Goal: Transaction & Acquisition: Purchase product/service

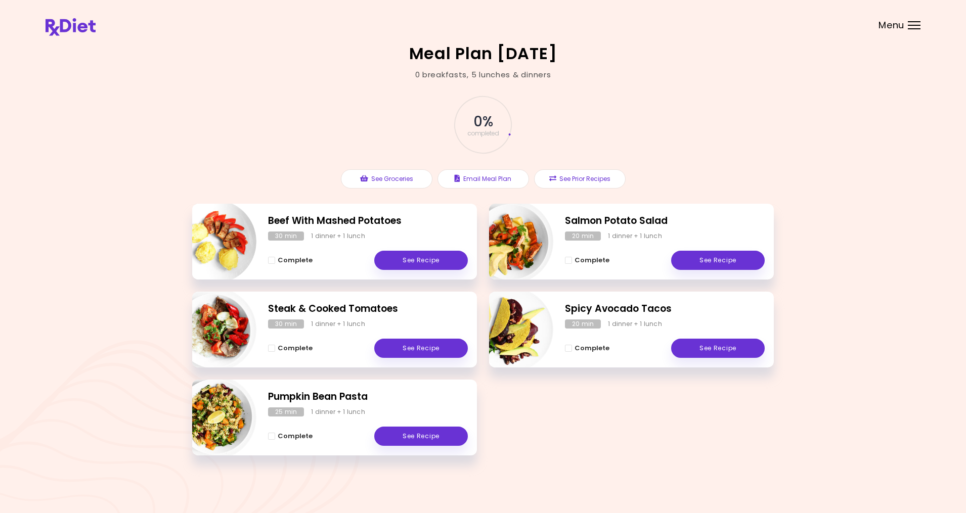
click at [917, 27] on div "Menu" at bounding box center [914, 25] width 13 height 8
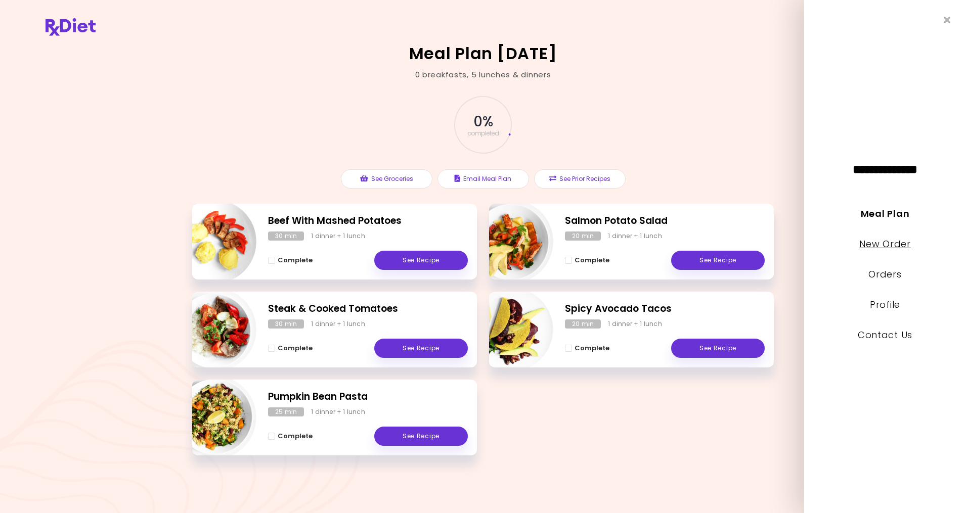
click at [882, 241] on link "New Order" at bounding box center [884, 244] width 51 height 13
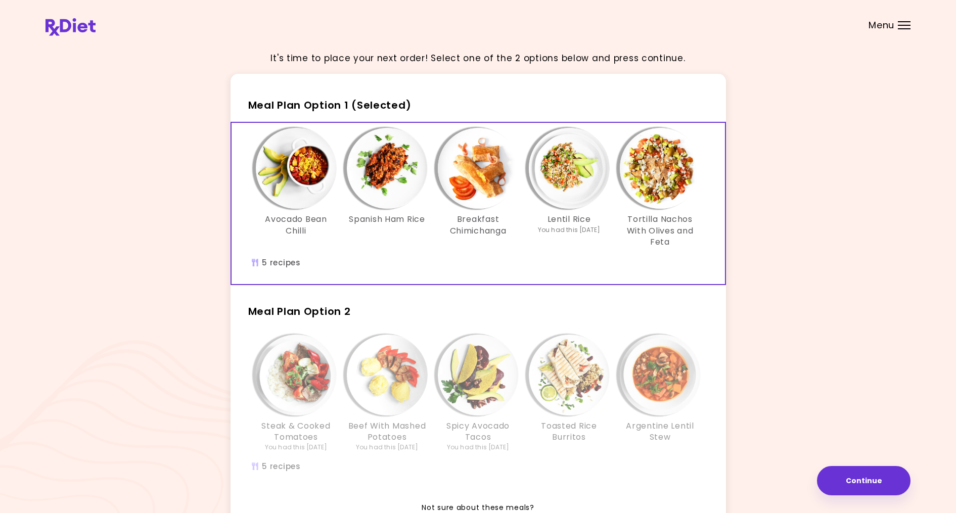
click at [492, 316] on h2 "Meal Plan Option 2" at bounding box center [479, 307] width 496 height 26
click at [470, 367] on img "Info - Spicy Avocado Tacos - Meal Plan Option 2" at bounding box center [478, 375] width 81 height 81
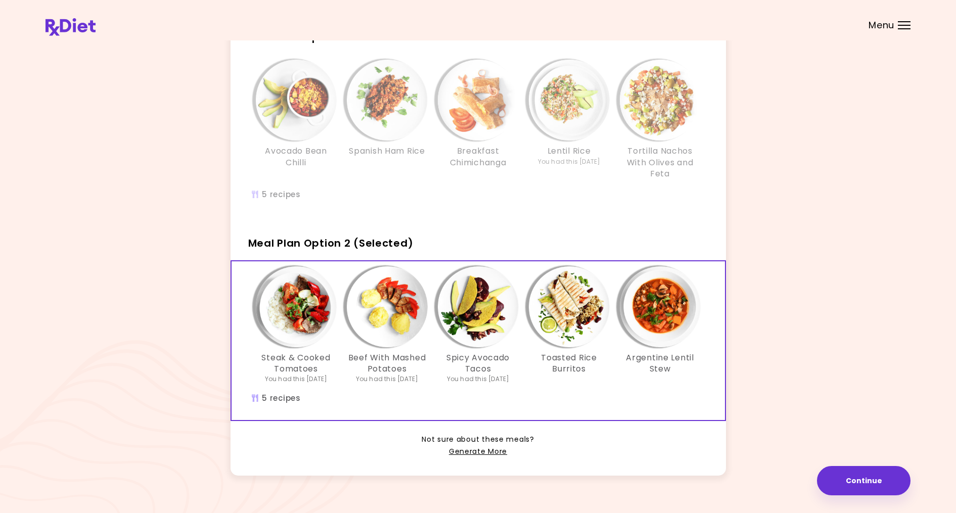
scroll to position [86, 0]
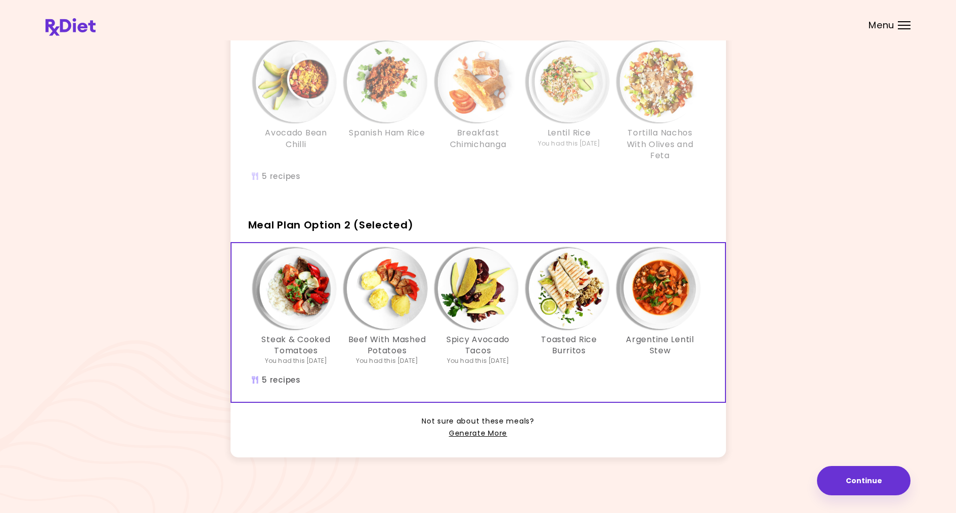
click at [909, 23] on div "Menu" at bounding box center [904, 25] width 13 height 8
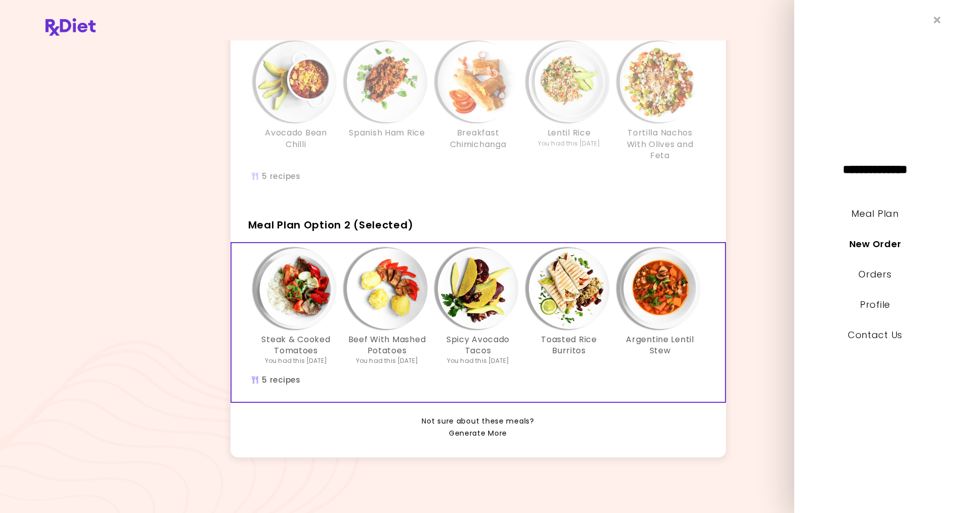
click at [467, 433] on link "Generate More" at bounding box center [478, 434] width 58 height 12
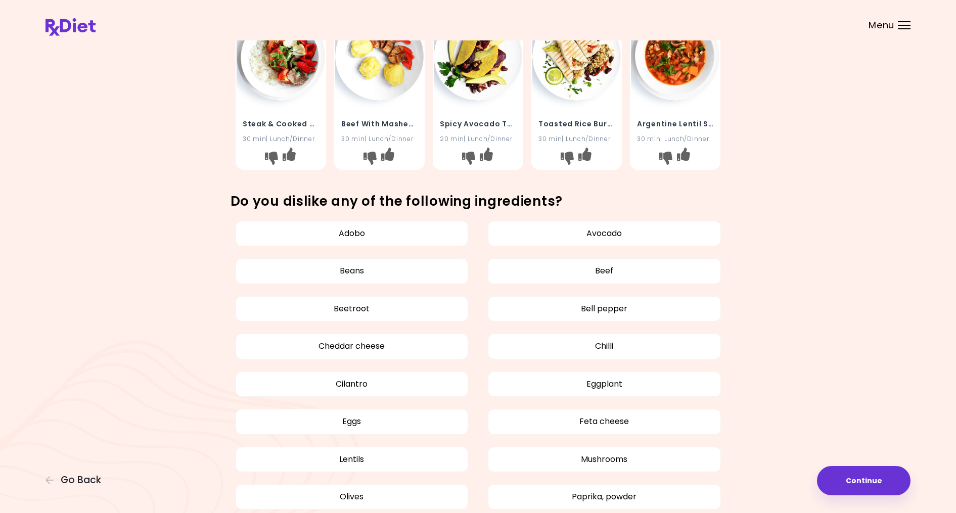
scroll to position [253, 0]
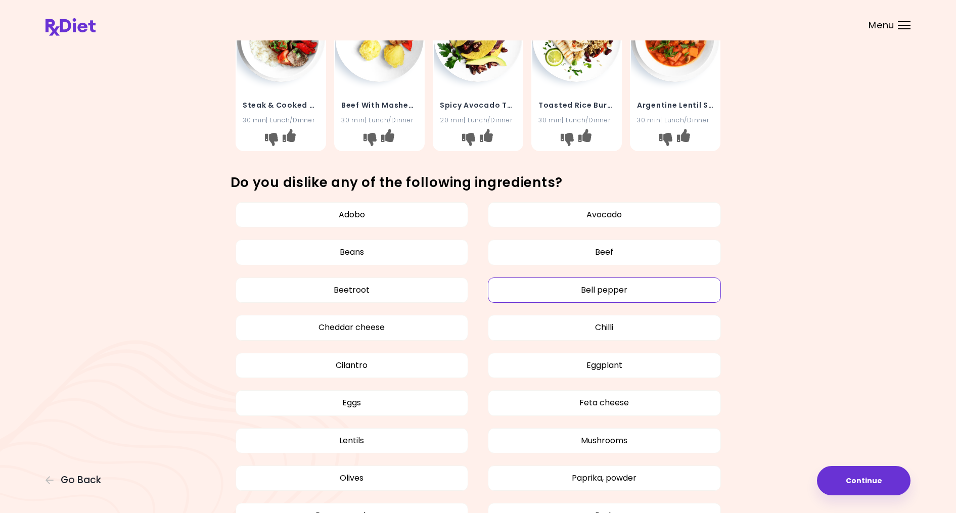
click at [594, 288] on button "Bell pepper" at bounding box center [604, 290] width 233 height 25
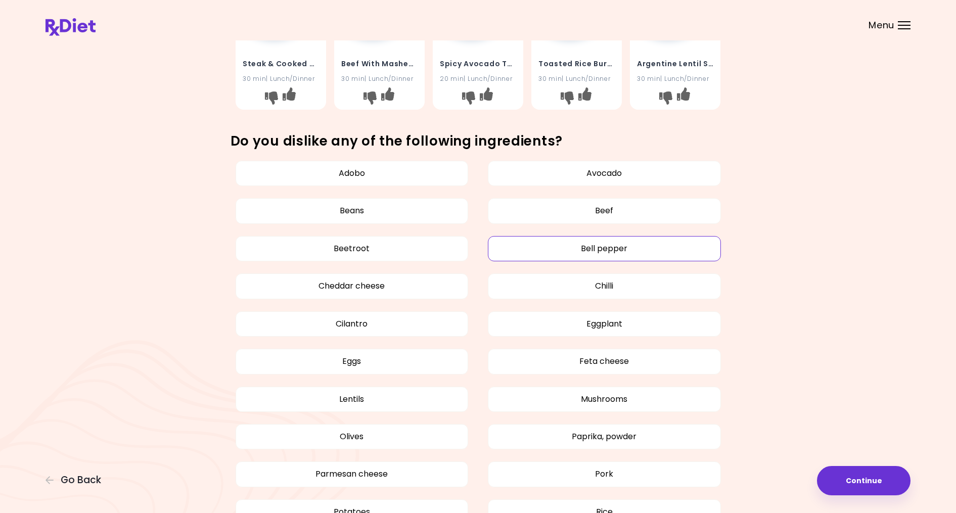
scroll to position [316, 0]
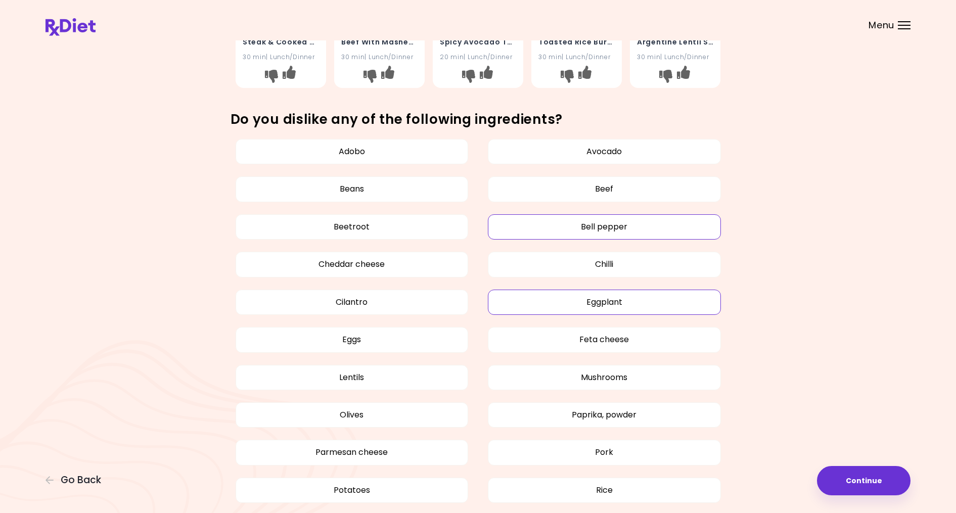
click at [599, 301] on button "Eggplant" at bounding box center [604, 302] width 233 height 25
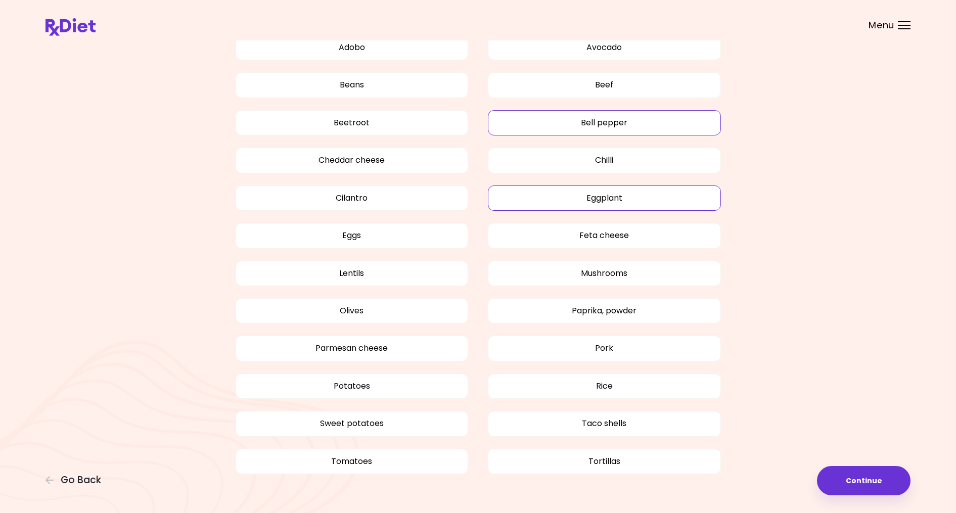
scroll to position [442, 0]
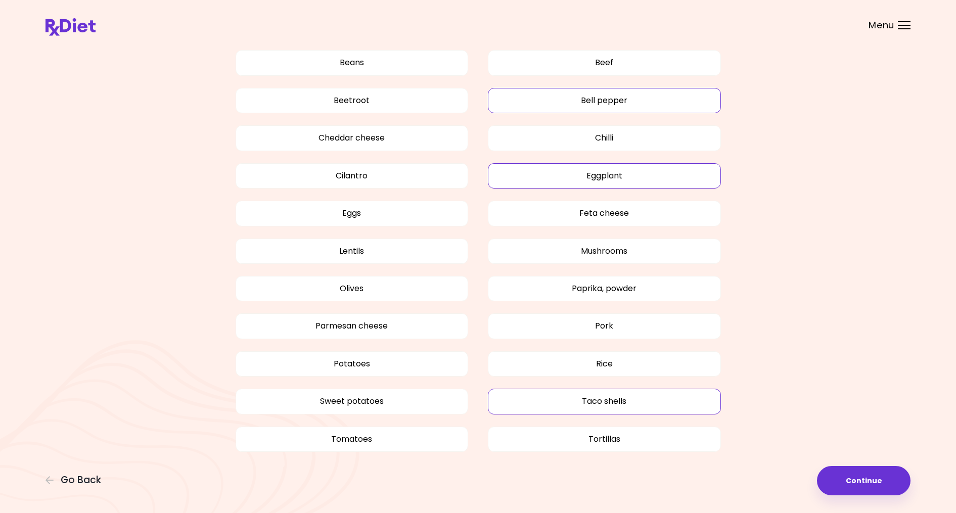
click at [606, 404] on button "Taco shells" at bounding box center [604, 401] width 233 height 25
click at [604, 439] on button "Tortillas" at bounding box center [604, 439] width 233 height 25
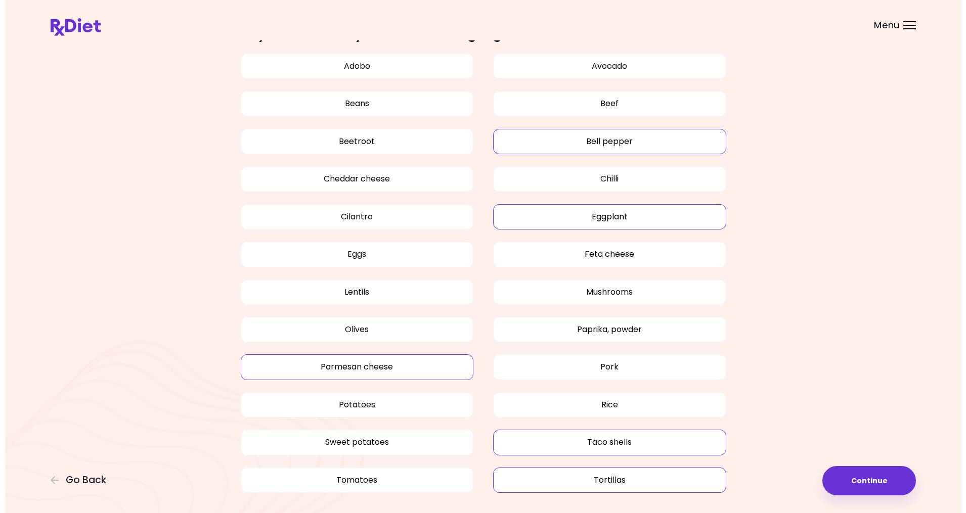
scroll to position [379, 0]
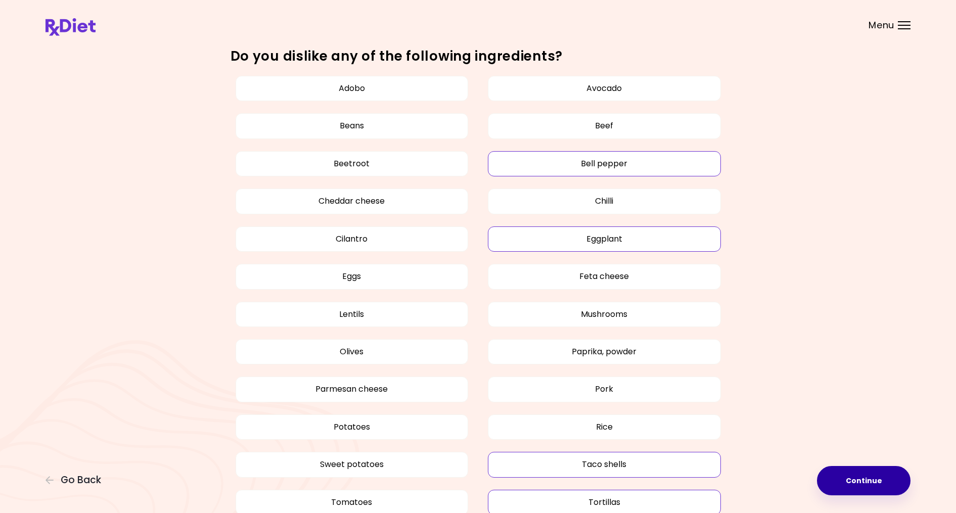
click at [864, 476] on button "Continue" at bounding box center [864, 480] width 94 height 29
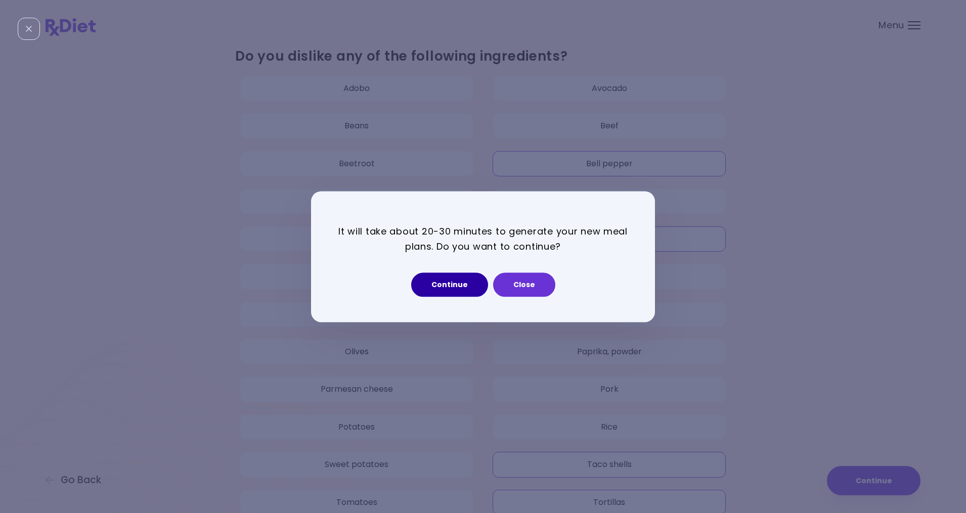
click at [458, 287] on button "Continue" at bounding box center [449, 285] width 77 height 24
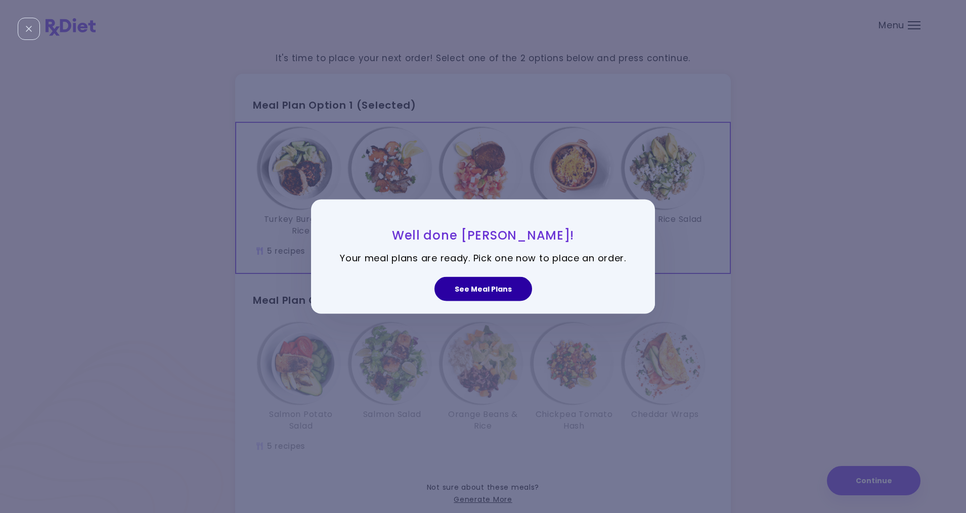
click at [494, 293] on button "See Meal Plans" at bounding box center [483, 289] width 98 height 24
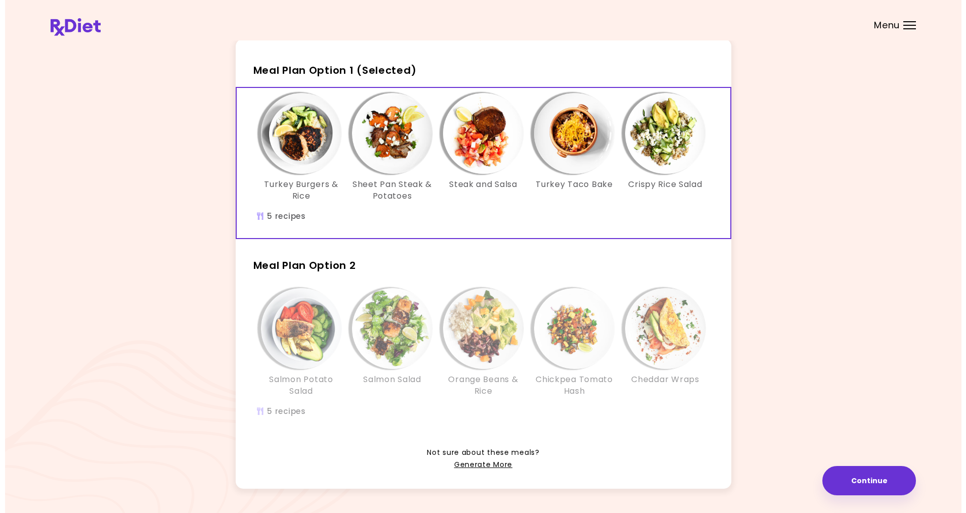
scroll to position [66, 0]
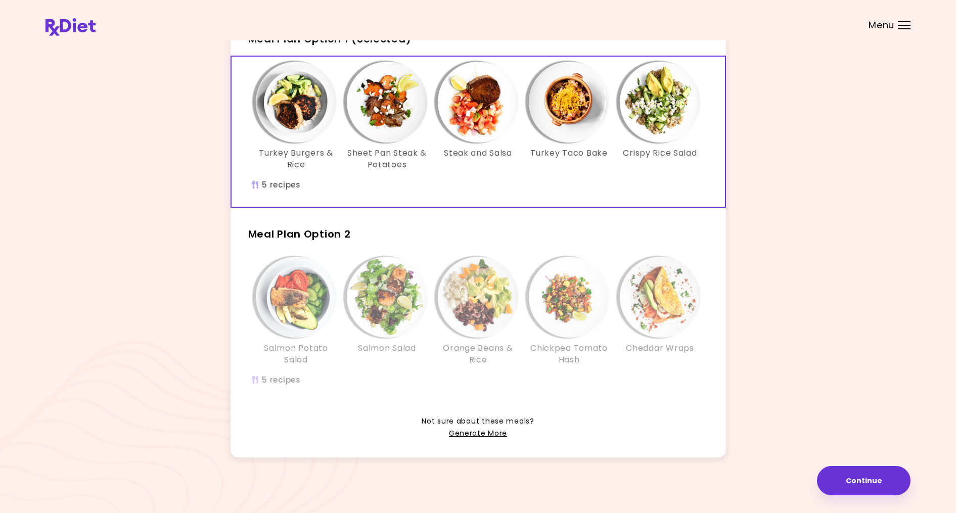
click at [490, 293] on img "Info - Orange Beans & Rice - Meal Plan Option 2" at bounding box center [478, 297] width 81 height 81
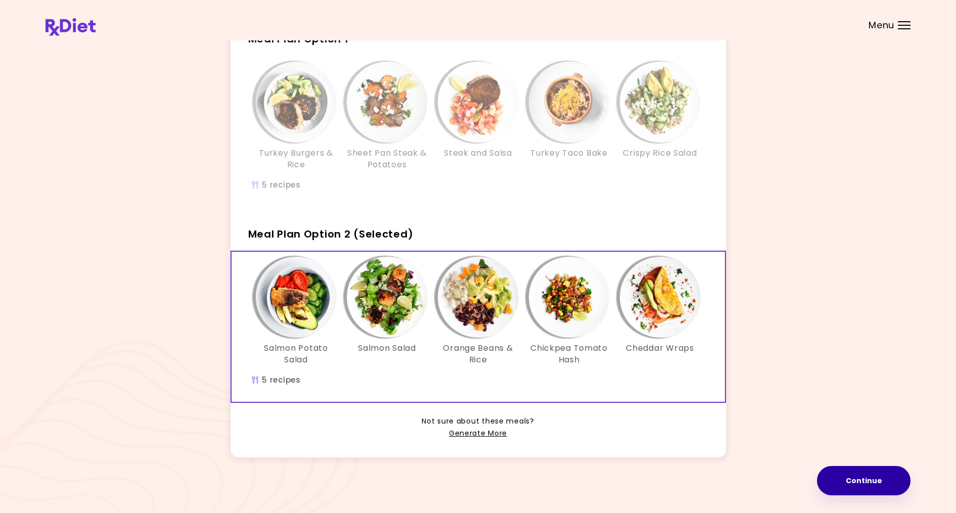
click at [854, 482] on button "Continue" at bounding box center [864, 480] width 94 height 29
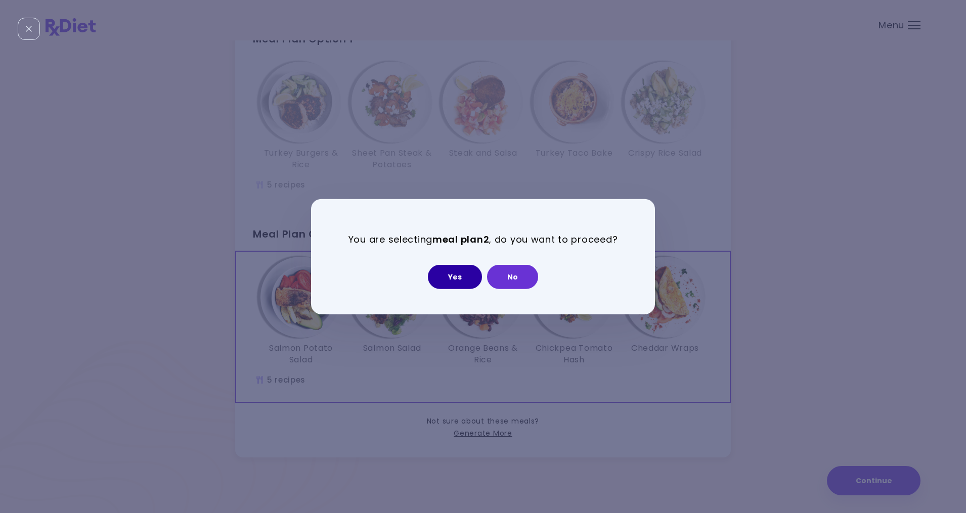
click at [451, 273] on button "Yes" at bounding box center [455, 277] width 54 height 24
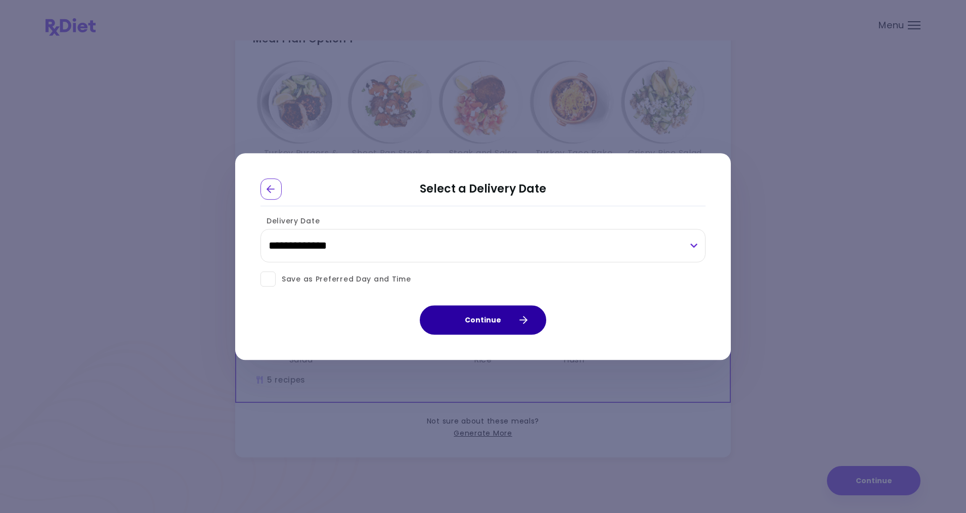
click at [470, 315] on button "Continue" at bounding box center [483, 319] width 126 height 29
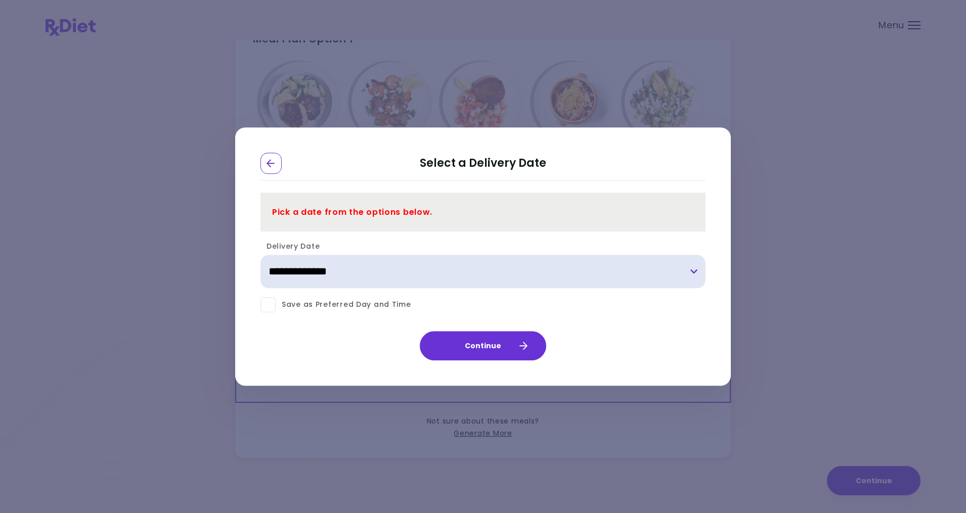
click at [314, 268] on select "**********" at bounding box center [482, 271] width 445 height 33
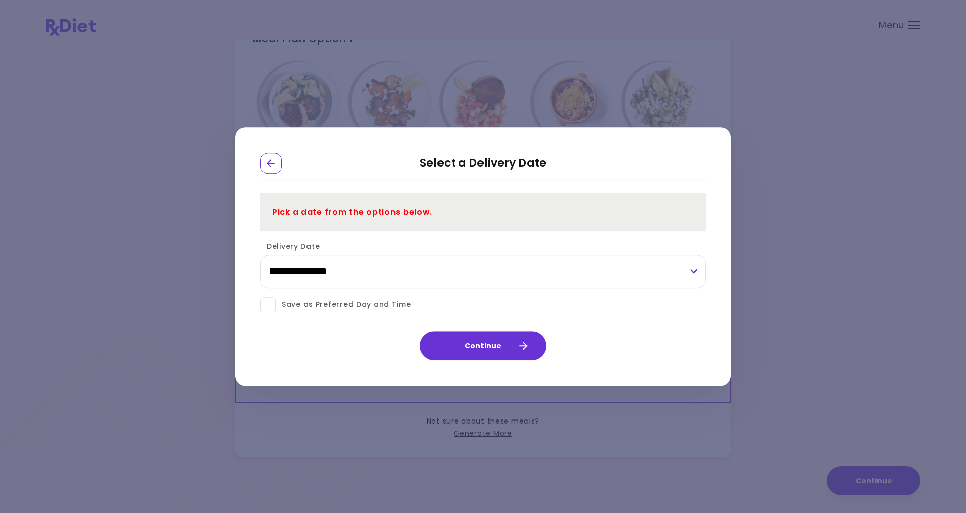
click at [357, 304] on span "Save as Preferred Day and Time" at bounding box center [344, 305] width 136 height 13
click at [271, 304] on span at bounding box center [267, 304] width 15 height 15
click at [491, 348] on button "Continue" at bounding box center [483, 345] width 126 height 29
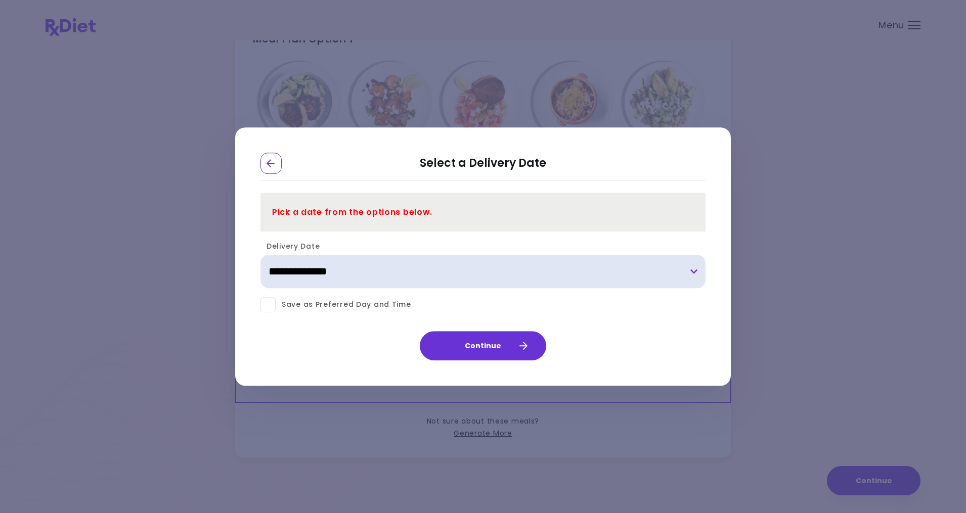
click at [340, 269] on select "**********" at bounding box center [482, 271] width 445 height 33
select select "**********"
click at [260, 255] on select "**********" at bounding box center [482, 271] width 445 height 33
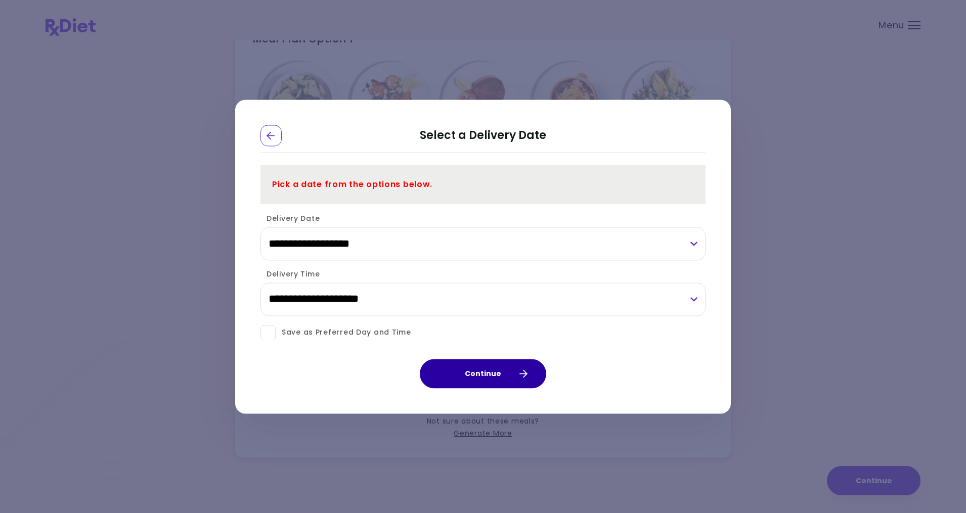
click at [484, 374] on button "Continue" at bounding box center [483, 373] width 126 height 29
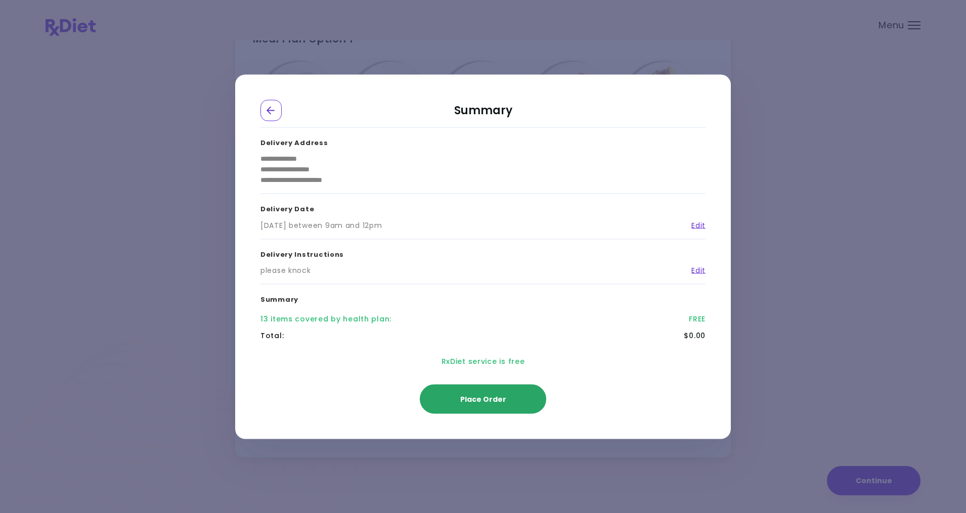
click at [496, 398] on span "Place Order" at bounding box center [483, 399] width 46 height 10
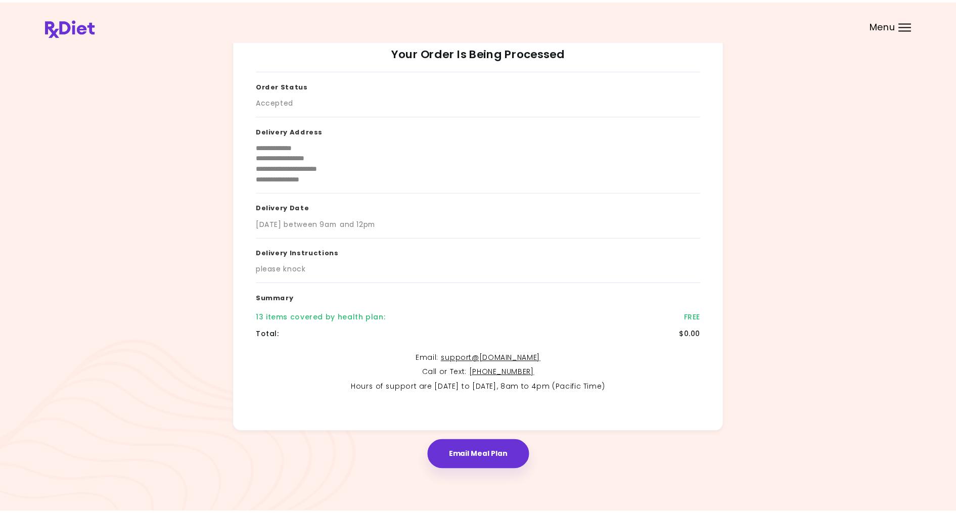
scroll to position [26, 0]
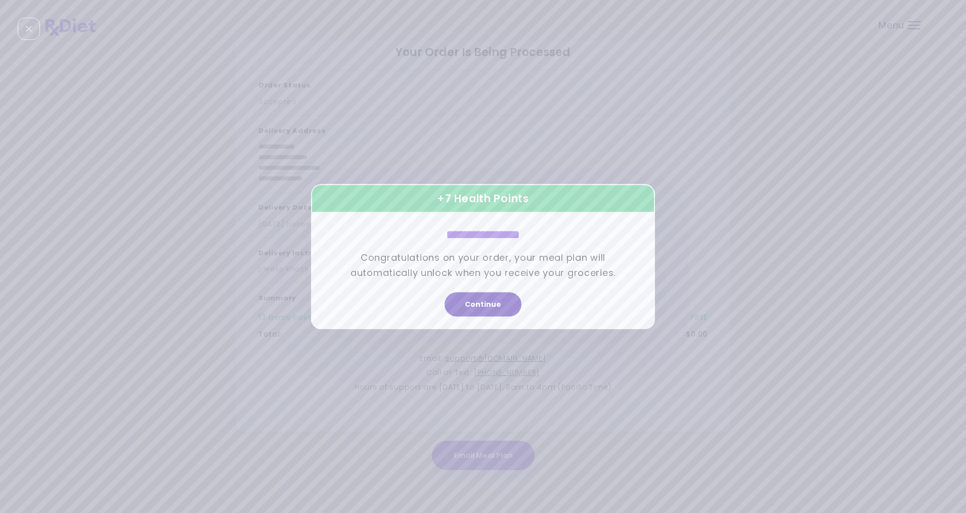
click at [486, 306] on button "Continue" at bounding box center [483, 304] width 77 height 24
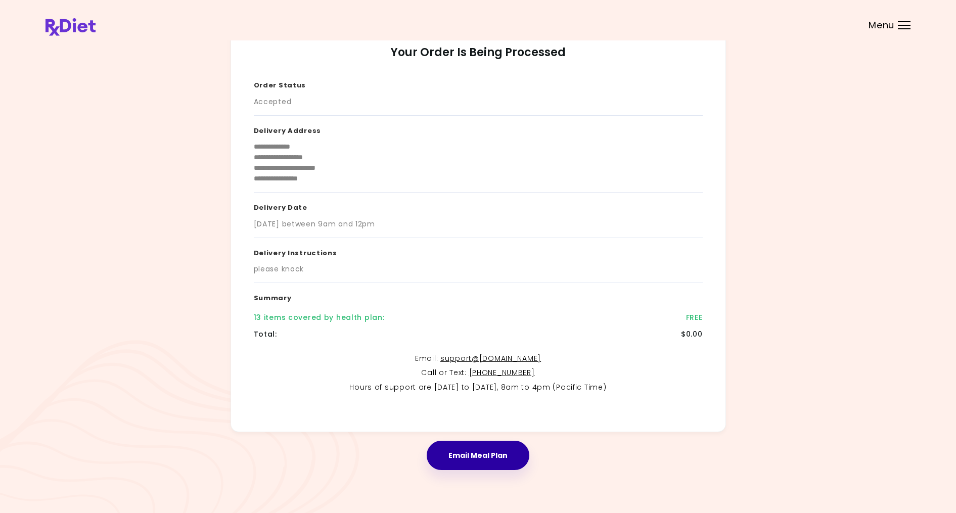
click at [482, 457] on button "Email Meal Plan" at bounding box center [478, 455] width 103 height 29
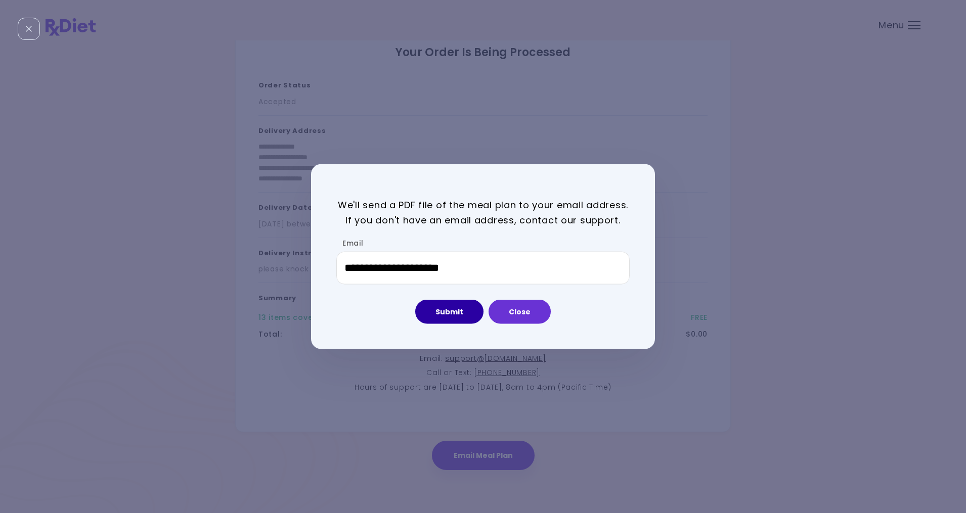
click at [456, 314] on button "Submit" at bounding box center [449, 312] width 68 height 24
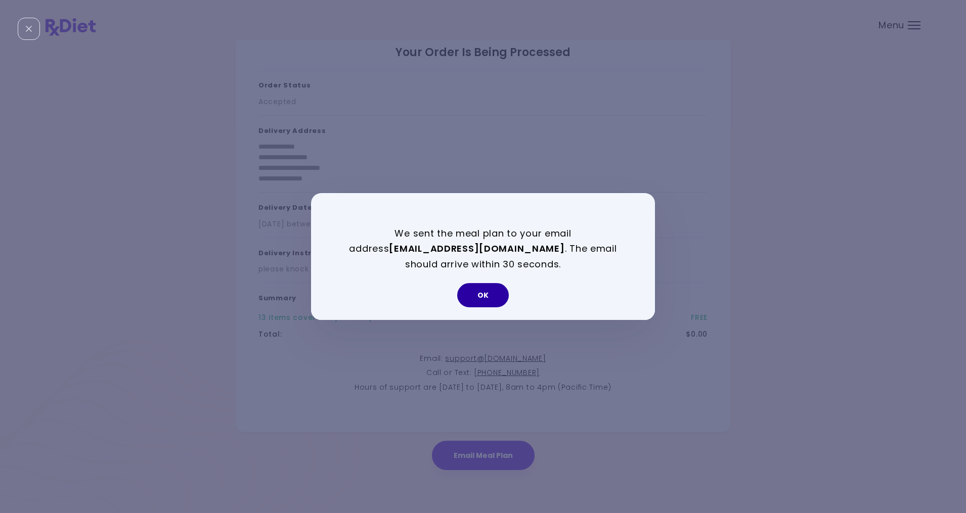
click at [492, 293] on button "OK" at bounding box center [483, 295] width 52 height 24
